Goal: Task Accomplishment & Management: Manage account settings

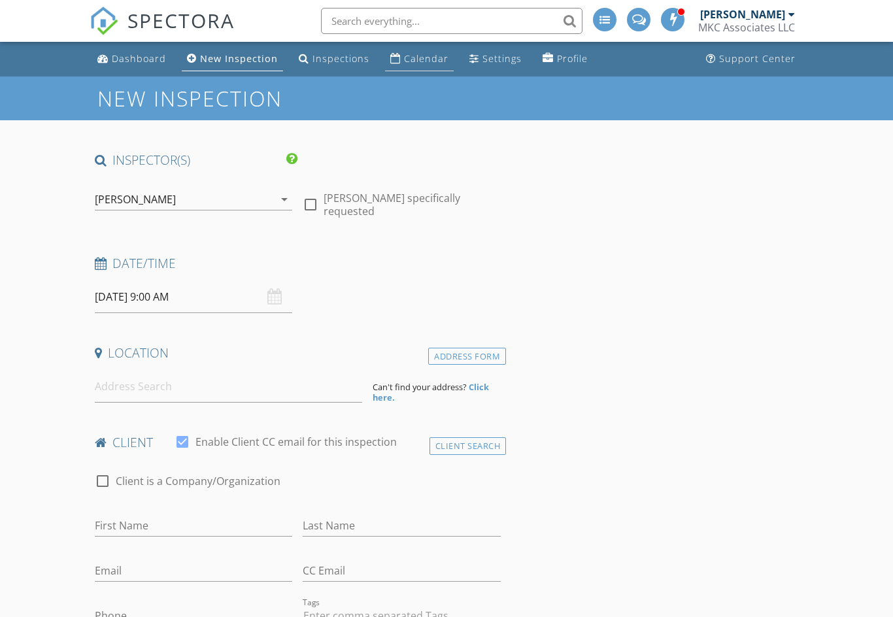
click at [410, 67] on link "Calendar" at bounding box center [419, 59] width 69 height 24
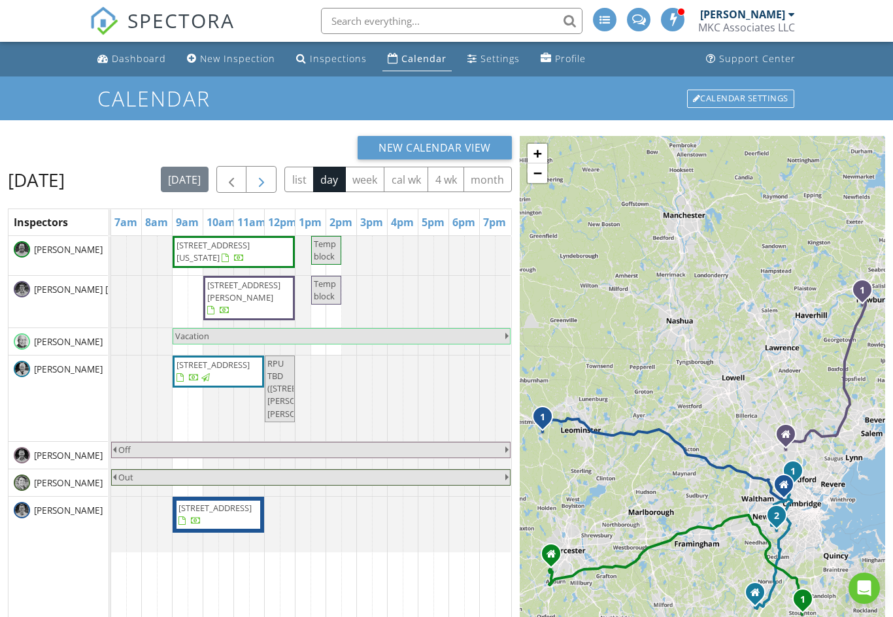
click at [269, 181] on span "button" at bounding box center [262, 180] width 16 height 16
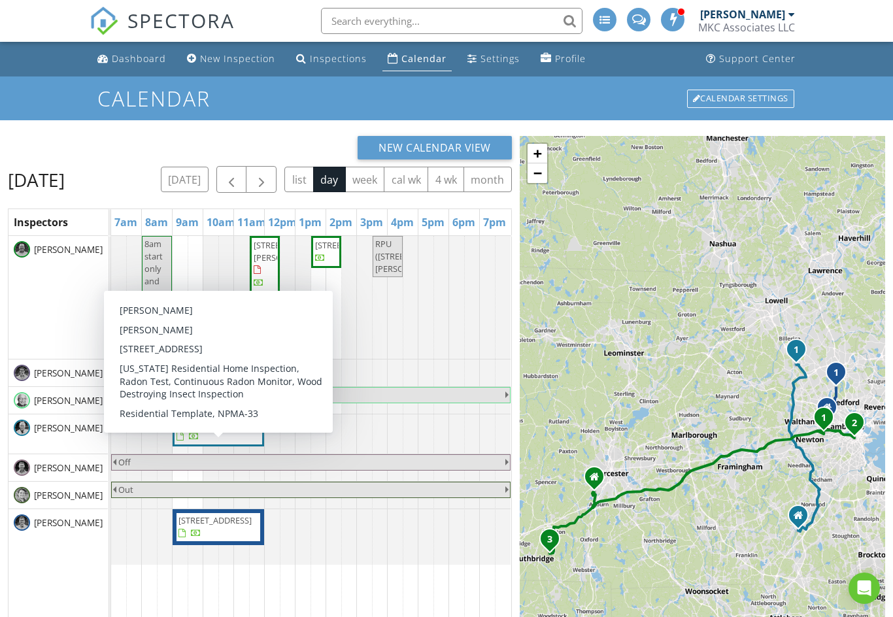
click at [235, 429] on span "[STREET_ADDRESS]" at bounding box center [212, 424] width 73 height 12
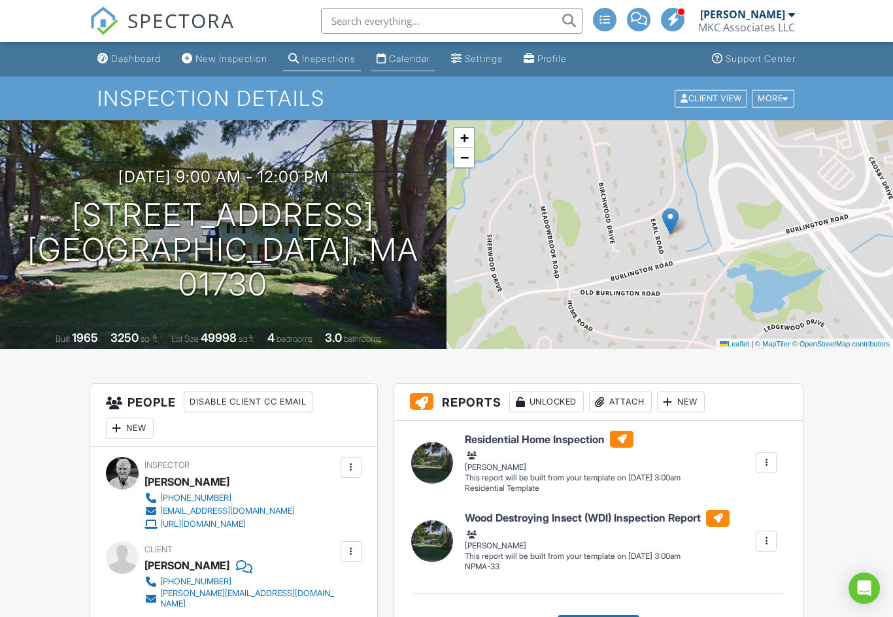
click at [423, 59] on div "Calendar" at bounding box center [409, 58] width 41 height 11
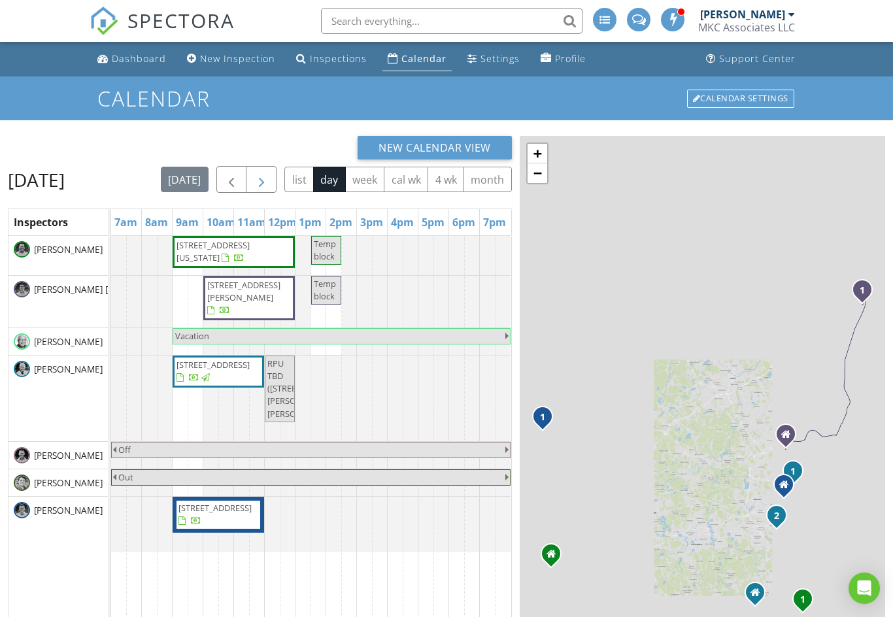
click at [269, 178] on span "button" at bounding box center [262, 180] width 16 height 16
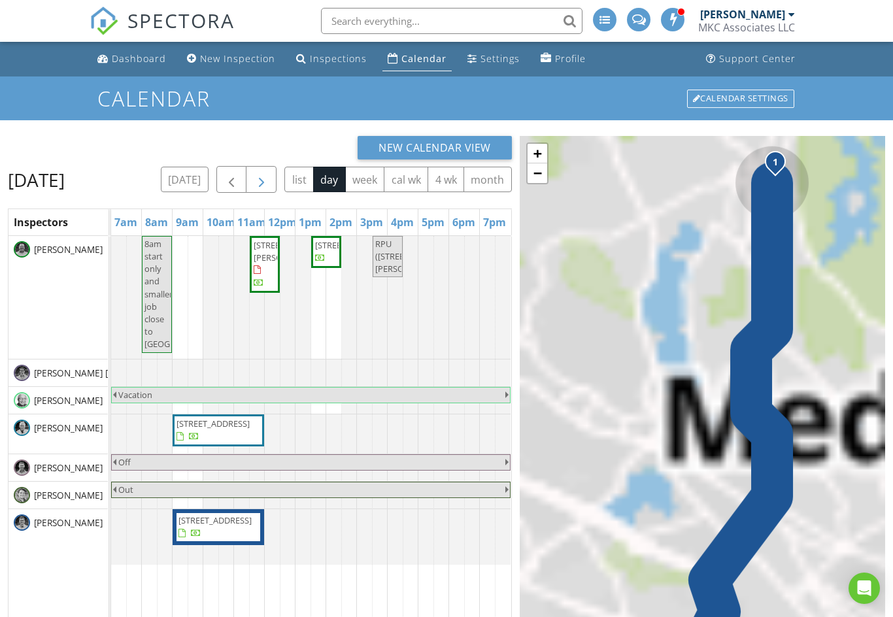
click at [269, 180] on span "button" at bounding box center [262, 180] width 16 height 16
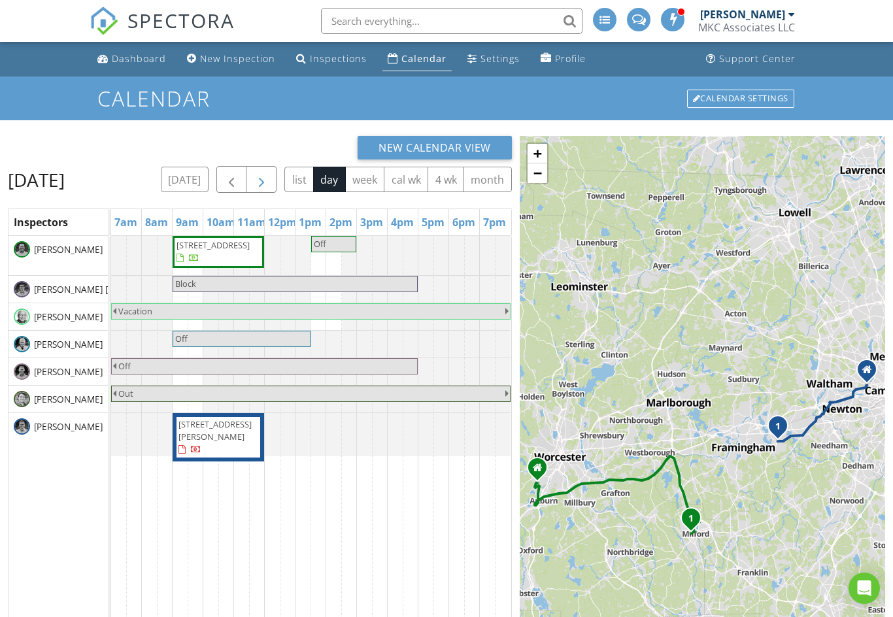
click at [269, 186] on span "button" at bounding box center [262, 180] width 16 height 16
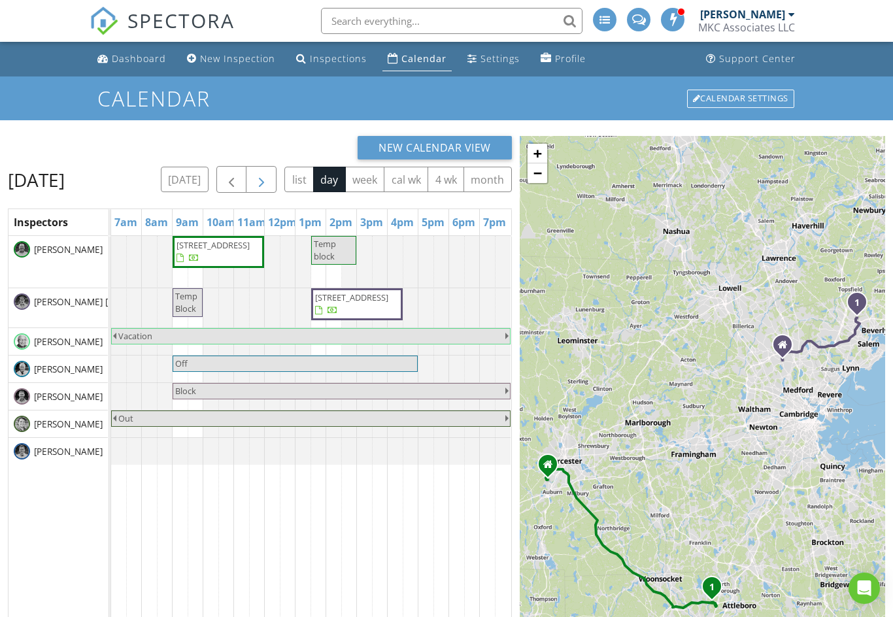
click at [269, 188] on span "button" at bounding box center [262, 180] width 16 height 16
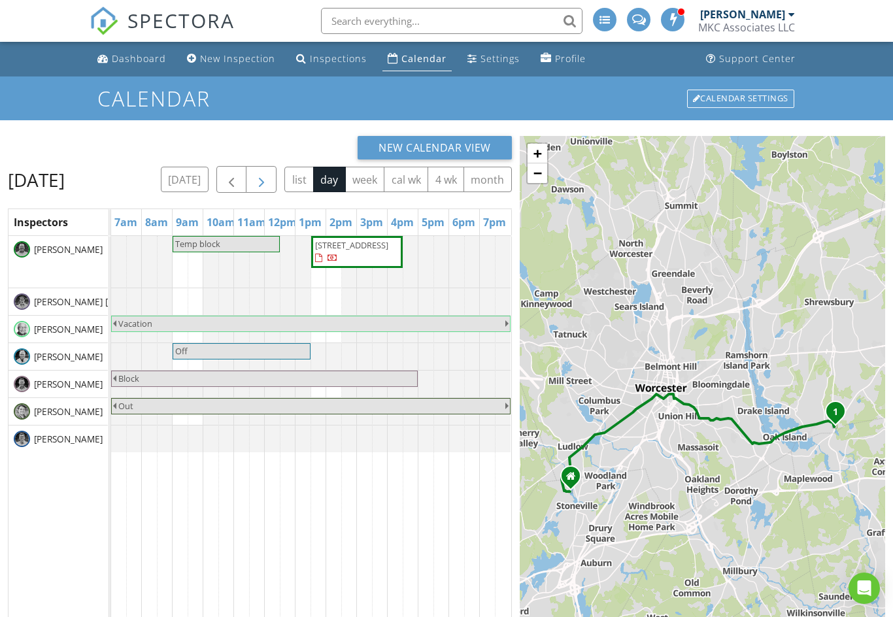
click at [269, 179] on span "button" at bounding box center [262, 180] width 16 height 16
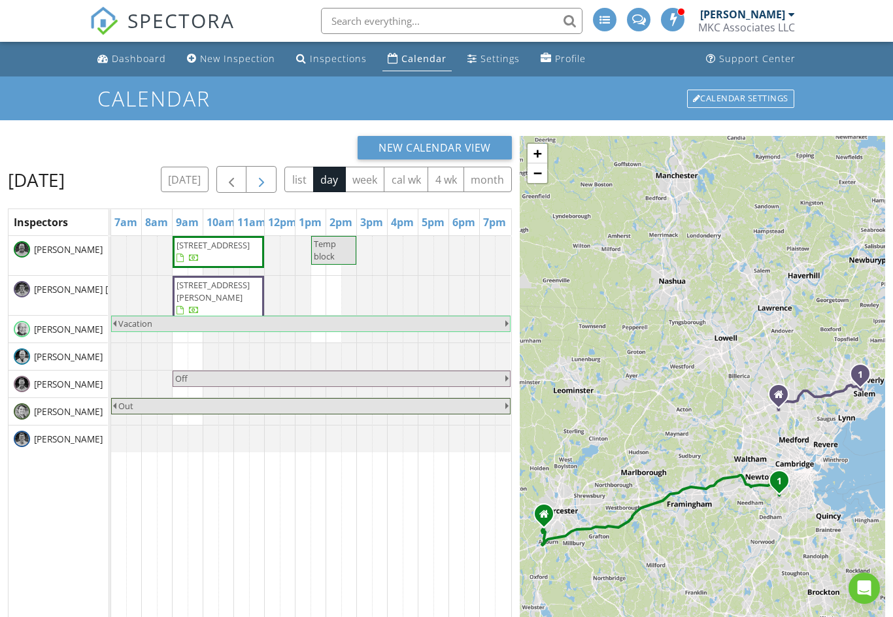
click at [269, 181] on span "button" at bounding box center [262, 180] width 16 height 16
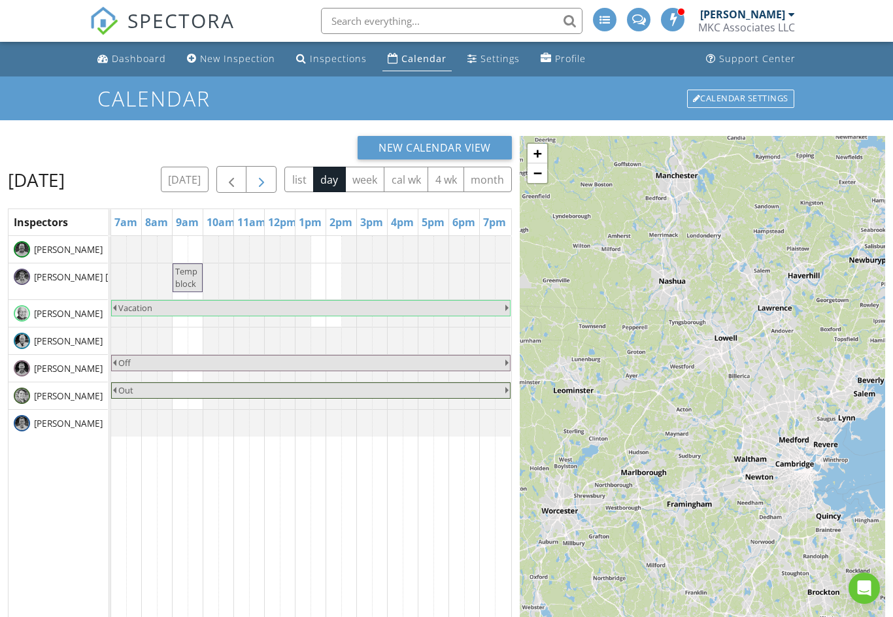
click at [269, 175] on span "button" at bounding box center [262, 180] width 16 height 16
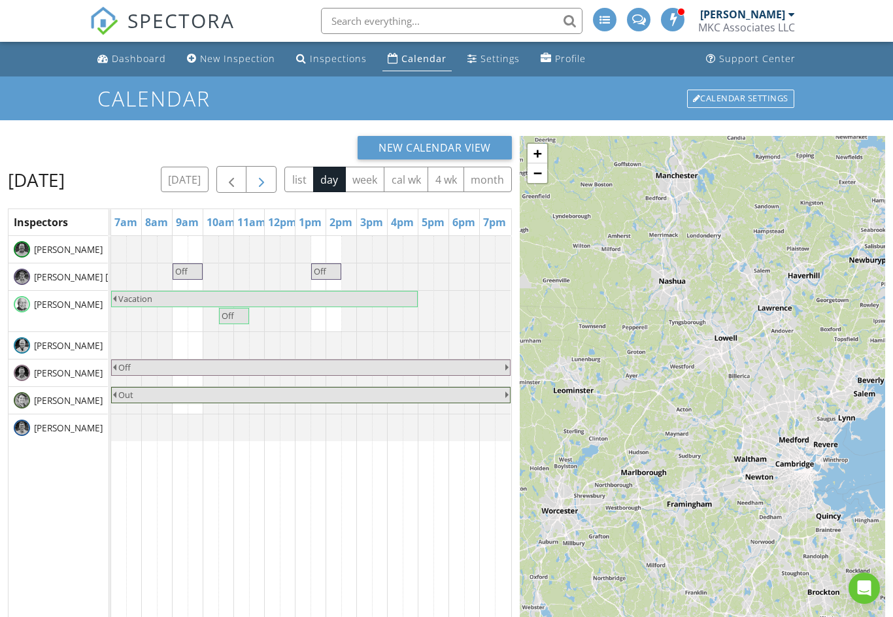
click at [269, 184] on span "button" at bounding box center [262, 180] width 16 height 16
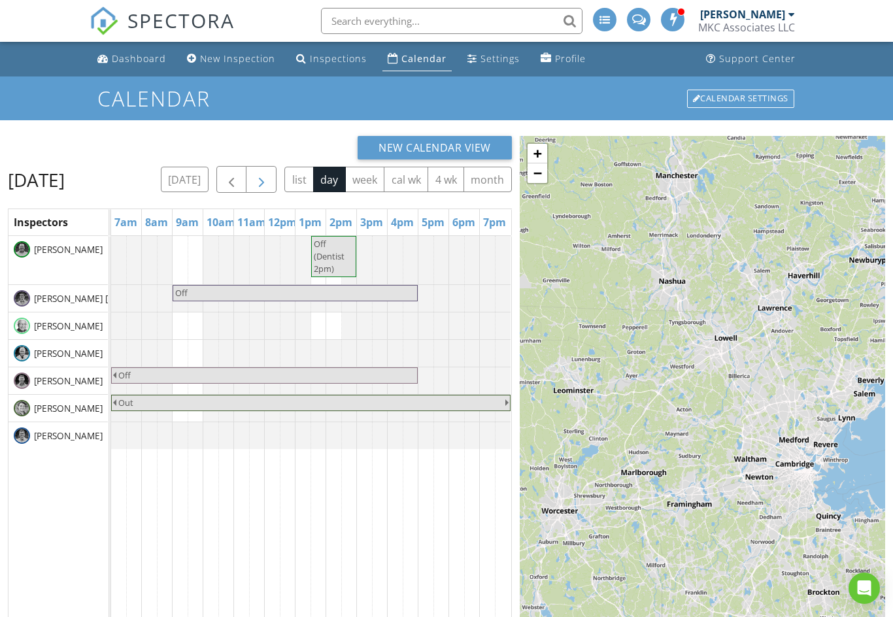
click at [269, 181] on span "button" at bounding box center [262, 180] width 16 height 16
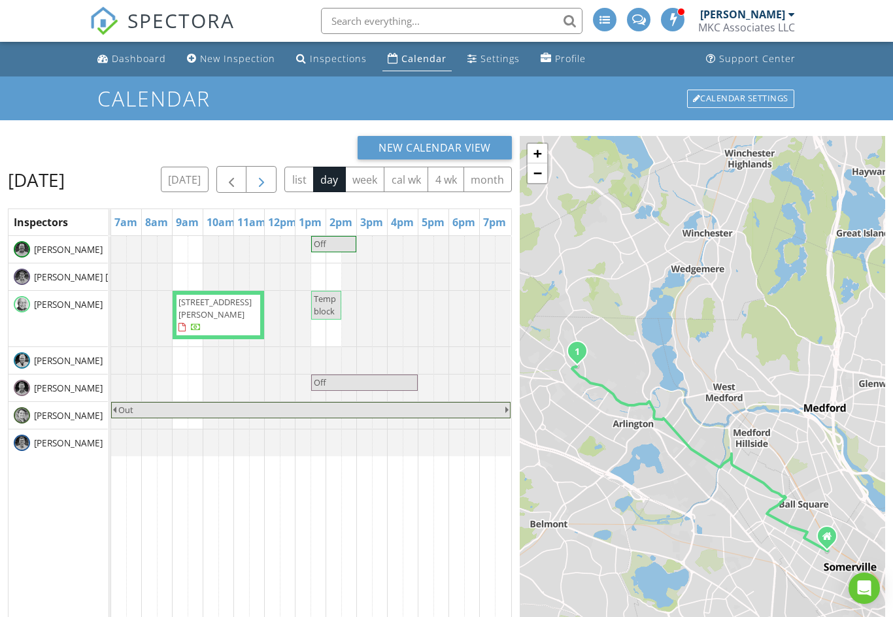
click at [269, 178] on span "button" at bounding box center [262, 180] width 16 height 16
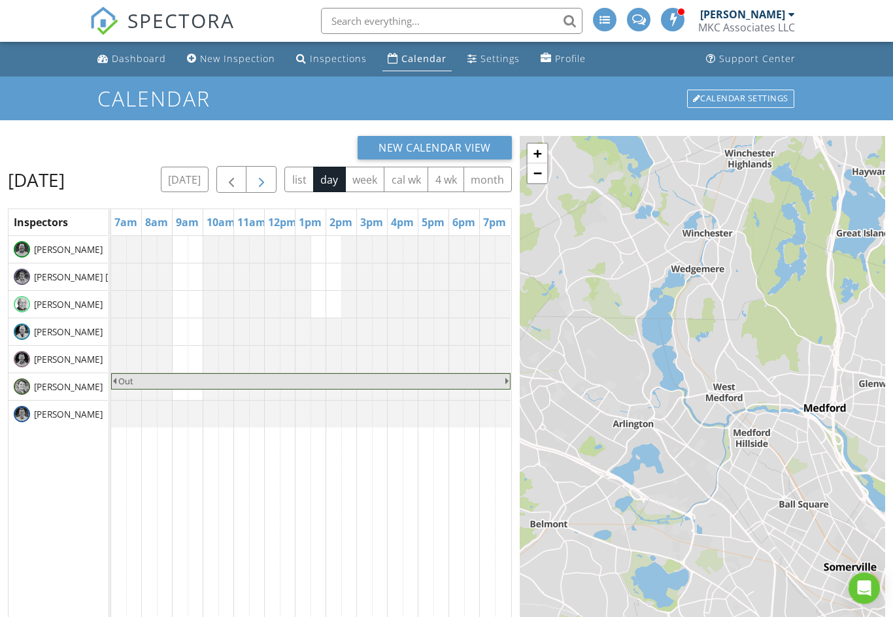
click at [269, 185] on span "button" at bounding box center [262, 180] width 16 height 16
